Goal: Task Accomplishment & Management: Manage account settings

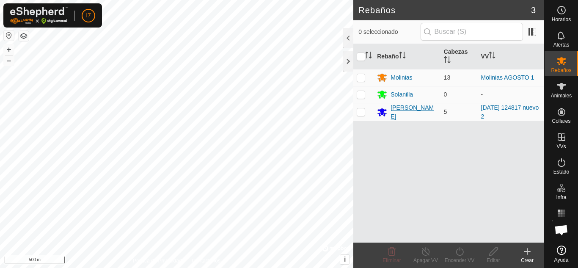
click at [415, 116] on div "[PERSON_NAME]" at bounding box center [414, 112] width 46 height 18
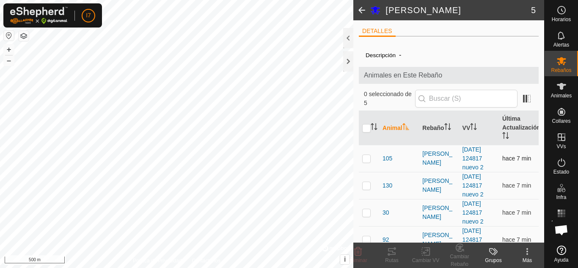
scroll to position [38, 0]
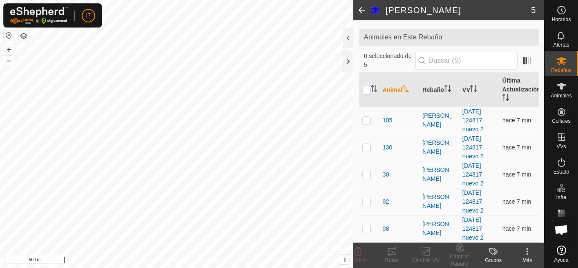
click at [365, 119] on p-checkbox at bounding box center [366, 120] width 8 height 7
checkbox input "true"
click at [369, 204] on p-checkbox at bounding box center [366, 201] width 8 height 7
checkbox input "true"
click at [465, 255] on div "Cambiar Rebaño" at bounding box center [460, 260] width 34 height 15
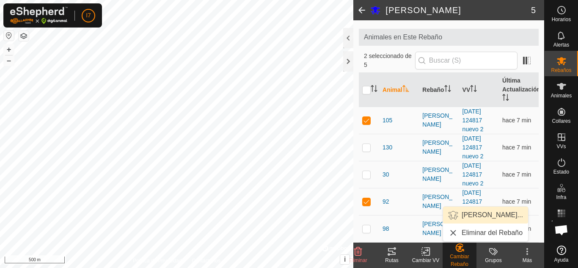
click at [485, 213] on link "[PERSON_NAME]..." at bounding box center [485, 214] width 85 height 17
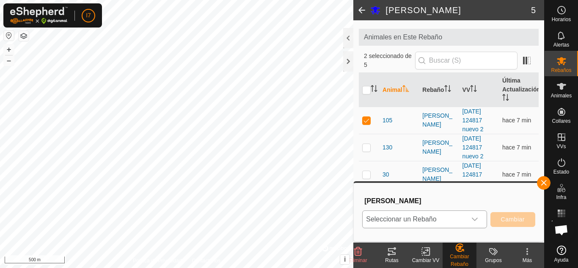
click at [460, 216] on span "Seleccionar un Rebaño" at bounding box center [414, 219] width 103 height 17
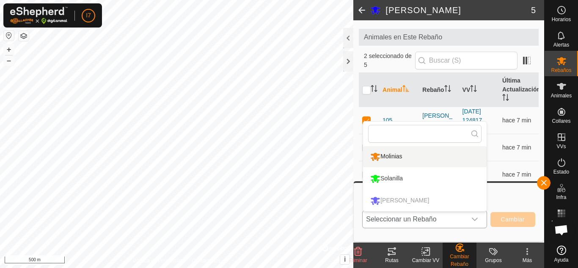
click at [402, 160] on li "Molinias" at bounding box center [425, 156] width 124 height 21
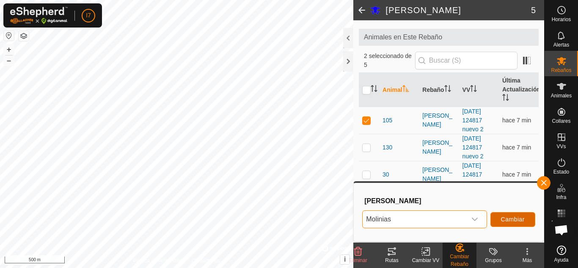
click at [509, 217] on span "Cambiar" at bounding box center [513, 219] width 24 height 7
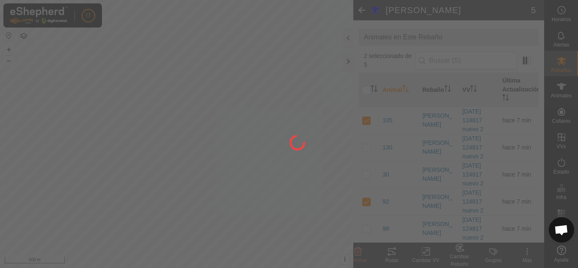
checkbox input "false"
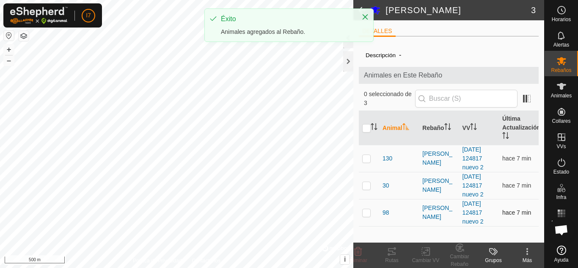
scroll to position [0, 0]
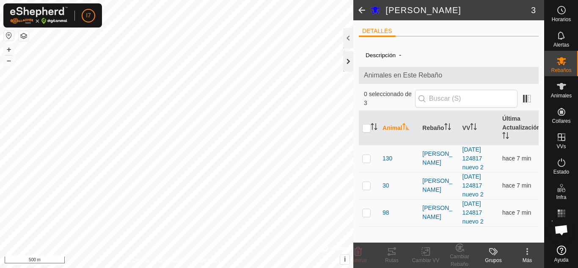
click at [349, 61] on div at bounding box center [348, 61] width 10 height 20
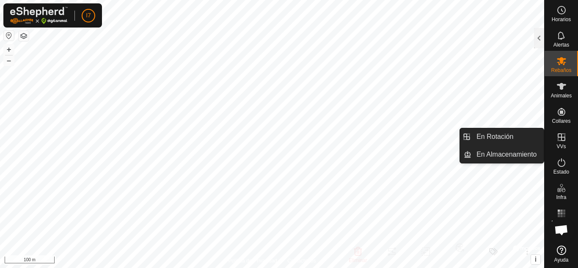
click at [566, 134] on icon at bounding box center [561, 137] width 10 height 10
drag, startPoint x: 566, startPoint y: 127, endPoint x: 563, endPoint y: 136, distance: 9.4
click at [563, 136] on icon at bounding box center [561, 137] width 10 height 10
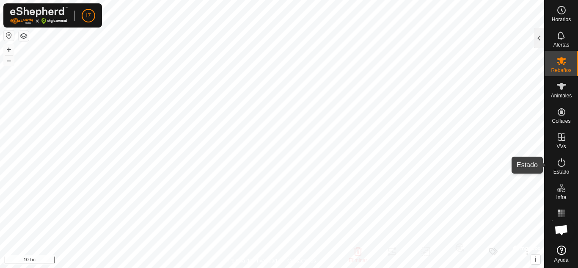
click at [556, 166] on icon at bounding box center [561, 162] width 10 height 10
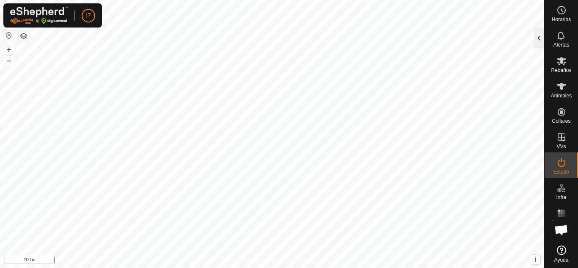
click at [536, 36] on div at bounding box center [539, 38] width 10 height 20
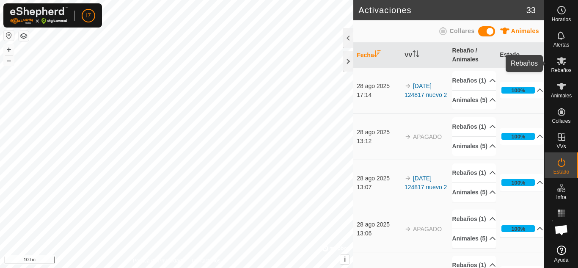
click at [570, 62] on div "Rebaños" at bounding box center [561, 63] width 33 height 25
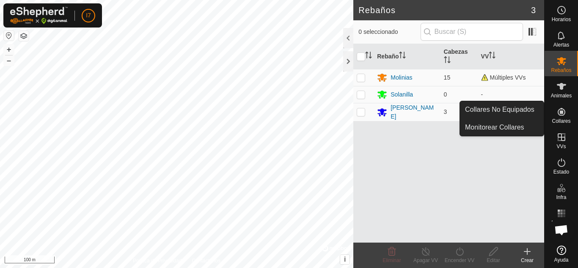
click at [563, 116] on icon at bounding box center [562, 112] width 8 height 8
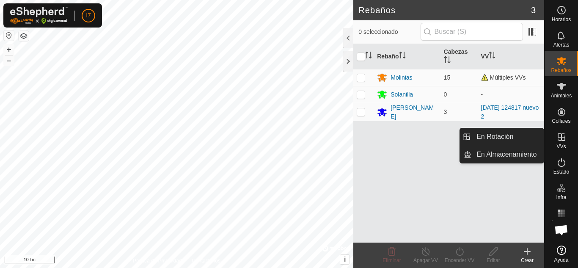
click at [561, 138] on icon at bounding box center [561, 137] width 10 height 10
click at [560, 141] on icon at bounding box center [561, 137] width 10 height 10
click at [503, 152] on link "En Almacenamiento" at bounding box center [507, 154] width 72 height 17
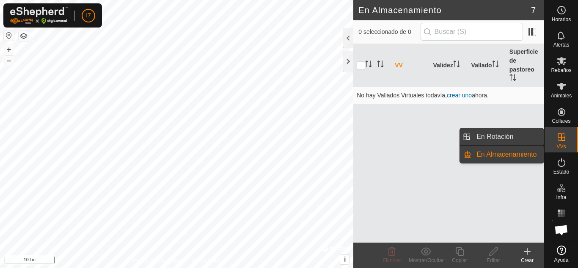
click at [505, 138] on link "En Rotación" at bounding box center [507, 136] width 72 height 17
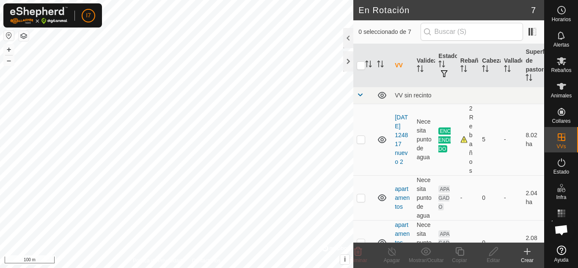
click at [532, 256] on icon at bounding box center [527, 251] width 10 height 10
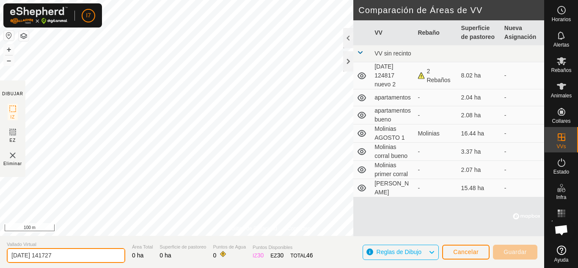
drag, startPoint x: 102, startPoint y: 254, endPoint x: 0, endPoint y: 253, distance: 102.4
click at [0, 253] on section "Vallado Virtual [DATE] 141727 Área Total 0 ha Superficie de pastoreo 0 ha Punto…" at bounding box center [272, 252] width 544 height 32
type input "SEPTIEMBRE"
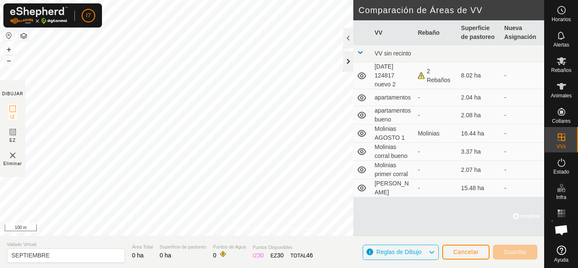
click at [343, 63] on div at bounding box center [348, 61] width 10 height 20
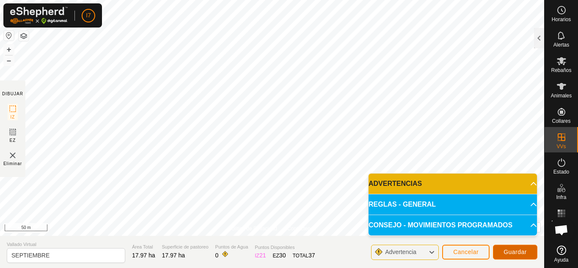
click at [501, 249] on button "Guardar" at bounding box center [515, 252] width 44 height 15
